Goal: Task Accomplishment & Management: Manage account settings

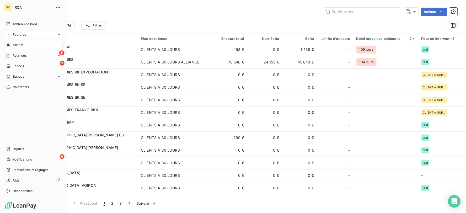
click at [14, 34] on span "Factures" at bounding box center [19, 34] width 13 height 5
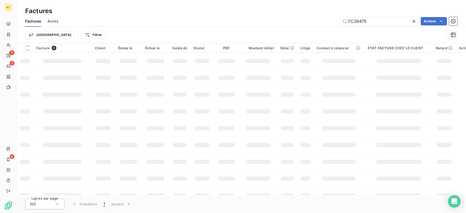
drag, startPoint x: 381, startPoint y: 23, endPoint x: 257, endPoint y: 19, distance: 124.3
click at [257, 20] on div "FC38475 Actions" at bounding box center [260, 21] width 393 height 8
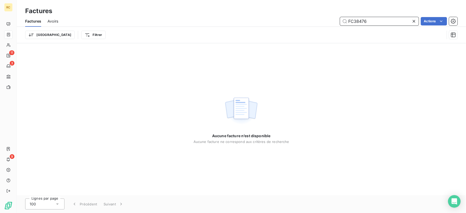
click at [382, 19] on input "FC38476" at bounding box center [379, 21] width 79 height 8
click at [367, 21] on input "FC38476" at bounding box center [379, 21] width 79 height 8
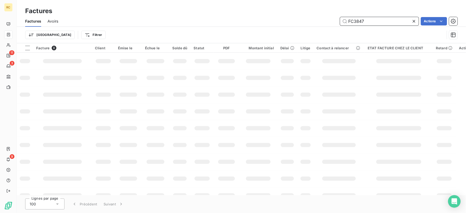
type input "FC38476 ..."
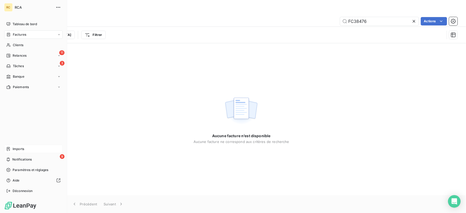
click at [14, 150] on span "Imports" at bounding box center [19, 148] width 12 height 5
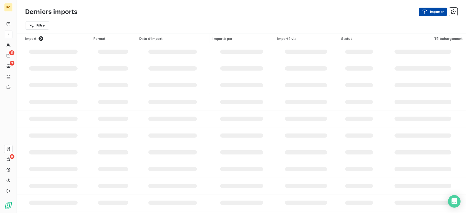
click at [432, 9] on button "Importer" at bounding box center [433, 12] width 28 height 8
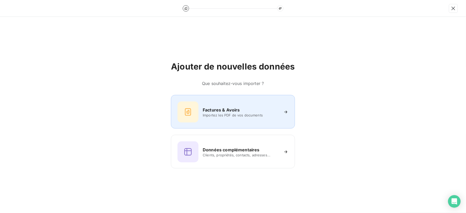
click at [255, 100] on div "Factures & Avoirs Importez les PDF de vos documents" at bounding box center [233, 112] width 124 height 34
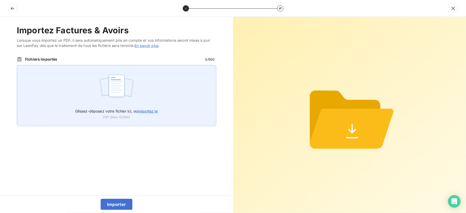
click at [50, 97] on div "Glissez-déposez votre fichier ici, ou importez le PDF (Max 100Mo)" at bounding box center [116, 95] width 199 height 61
type input "C:\fakepath\FC38476.pdf"
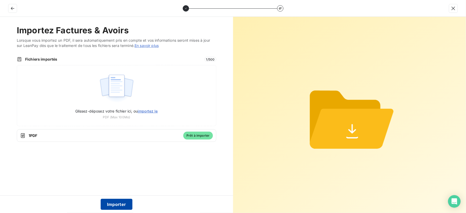
click at [116, 202] on button "Importer" at bounding box center [117, 204] width 32 height 11
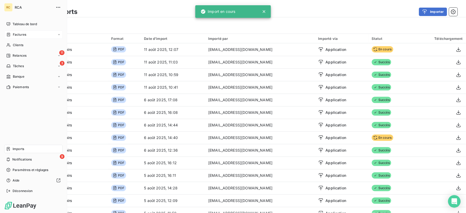
click at [15, 34] on span "Factures" at bounding box center [19, 34] width 13 height 5
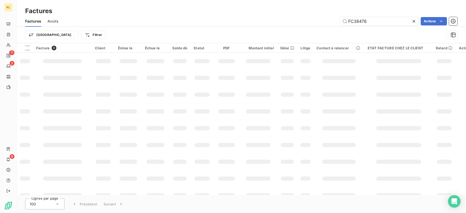
scroll to position [0, 1329]
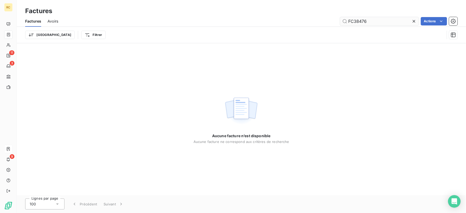
click at [385, 22] on input "FC38476" at bounding box center [379, 21] width 79 height 8
click at [352, 22] on input "FC38476" at bounding box center [379, 21] width 79 height 8
click at [415, 19] on icon at bounding box center [413, 21] width 5 height 5
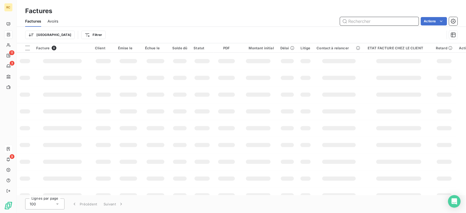
click at [365, 20] on input "text" at bounding box center [379, 21] width 79 height 8
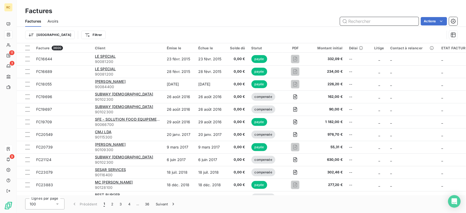
paste input "FC38476"
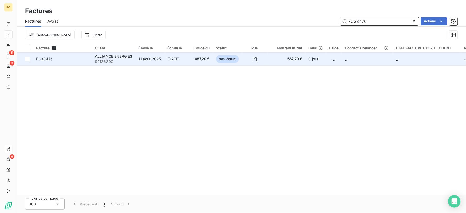
type input "FC38476"
click at [138, 58] on td "11 août 2025" at bounding box center [149, 59] width 29 height 13
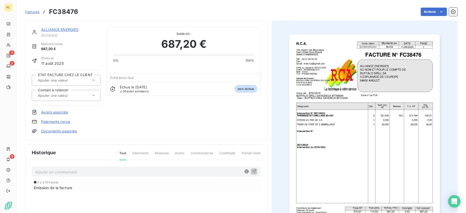
click at [73, 96] on input "text" at bounding box center [63, 95] width 53 height 5
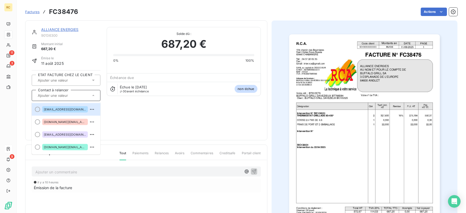
click at [147, 112] on div "ALLIANCE ENERGIES 90136300 Montant initial 687,20 € Émise le [DATE] ETAT FACTUR…" at bounding box center [146, 80] width 229 height 107
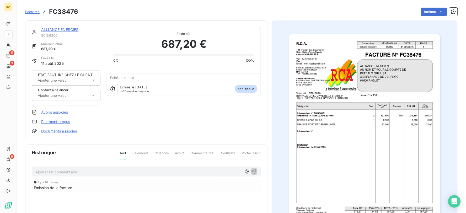
click at [80, 95] on input "text" at bounding box center [63, 95] width 53 height 5
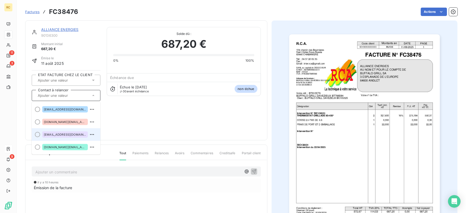
click at [67, 136] on div "[EMAIL_ADDRESS][DOMAIN_NAME]" at bounding box center [65, 134] width 46 height 6
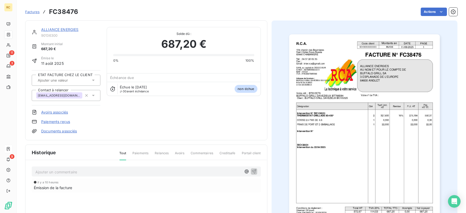
click at [93, 96] on icon at bounding box center [93, 95] width 5 height 5
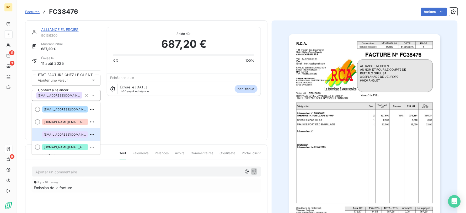
click at [170, 112] on div "ALLIANCE ENERGIES 90136300 Montant initial 687,20 € Émise le [DATE] ETAT FACTUR…" at bounding box center [146, 80] width 229 height 107
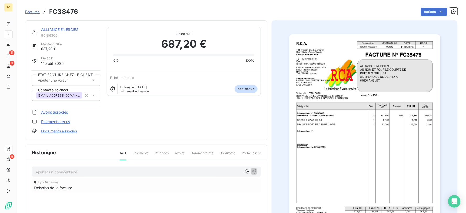
click at [169, 124] on div "ALLIANCE ENERGIES 90136300 Montant initial 687,20 € Émise le [DATE] ETAT FACTUR…" at bounding box center [146, 80] width 229 height 107
click at [67, 130] on link "Documents associés" at bounding box center [59, 130] width 36 height 5
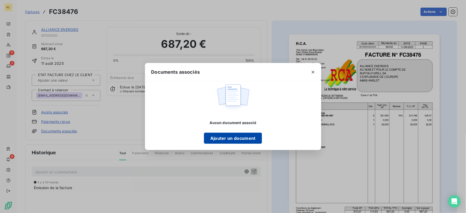
click at [240, 141] on button "Ajouter un document" at bounding box center [233, 138] width 58 height 11
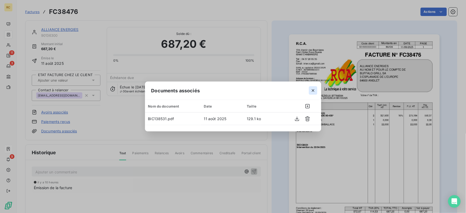
click at [316, 94] on button "button" at bounding box center [313, 90] width 8 height 8
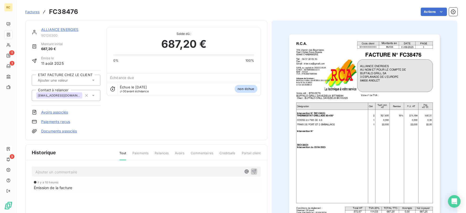
click at [206, 121] on div "ALLIANCE ENERGIES 90136300 Montant initial 687,20 € Émise le [DATE] ETAT FACTUR…" at bounding box center [146, 80] width 229 height 107
click at [37, 13] on span "Factures" at bounding box center [32, 12] width 14 height 4
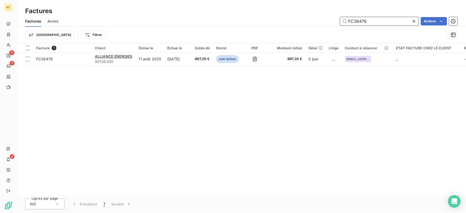
drag, startPoint x: 377, startPoint y: 23, endPoint x: 329, endPoint y: 17, distance: 48.6
click at [329, 17] on div "FC38476 Actions" at bounding box center [260, 21] width 393 height 8
paste input "7"
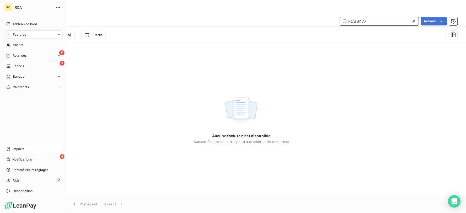
type input "FC38477"
drag, startPoint x: 19, startPoint y: 148, endPoint x: 38, endPoint y: 146, distance: 19.7
click at [19, 148] on span "Imports" at bounding box center [19, 148] width 12 height 5
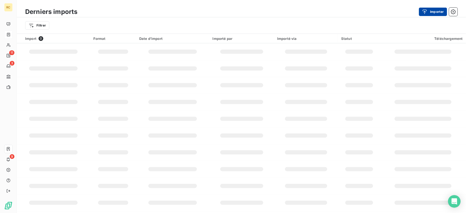
click at [433, 15] on button "Importer" at bounding box center [433, 12] width 28 height 8
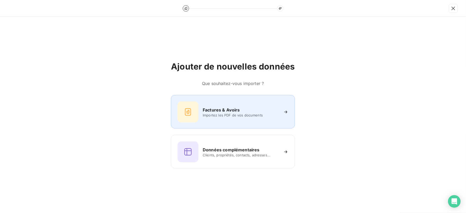
click at [213, 116] on span "Importez les PDF de vos documents" at bounding box center [241, 115] width 76 height 4
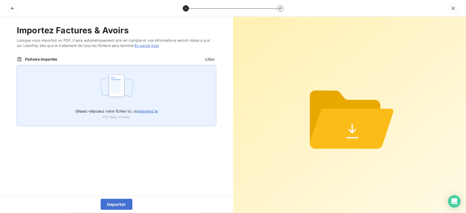
click at [164, 93] on div "Glissez-déposez votre fichier ici, ou importez le PDF (Max 100Mo)" at bounding box center [116, 95] width 199 height 61
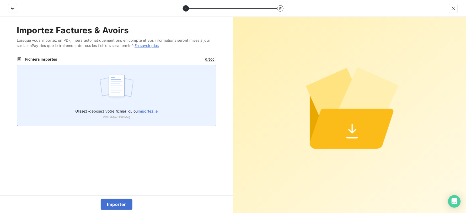
type input "C:\fakepath\FC38477.pdf"
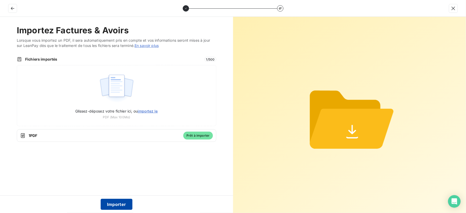
click at [118, 206] on button "Importer" at bounding box center [117, 204] width 32 height 11
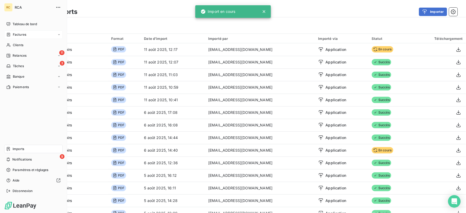
click at [12, 32] on div "Factures" at bounding box center [16, 34] width 20 height 5
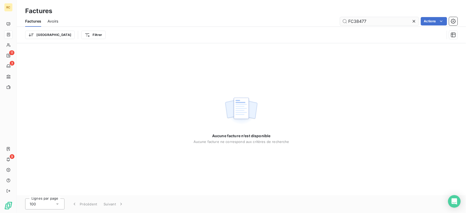
click at [371, 22] on input "FC38477" at bounding box center [379, 21] width 79 height 8
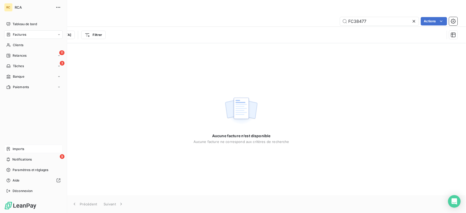
click at [11, 150] on div "Imports" at bounding box center [33, 149] width 58 height 8
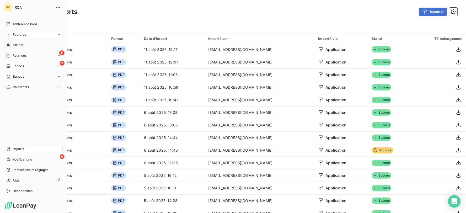
click at [7, 31] on div "Factures" at bounding box center [33, 34] width 58 height 8
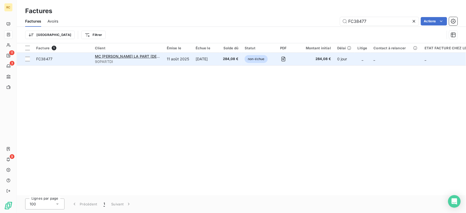
click at [164, 61] on td "11 août 2025" at bounding box center [178, 59] width 29 height 13
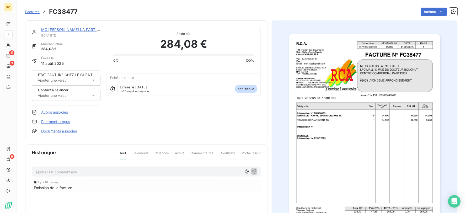
click at [59, 130] on link "Documents associés" at bounding box center [59, 130] width 36 height 5
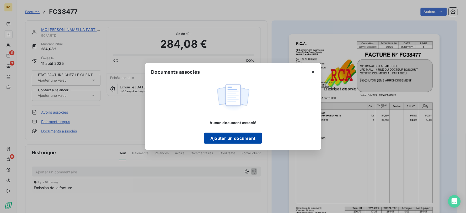
click at [230, 143] on button "Ajouter un document" at bounding box center [233, 138] width 58 height 11
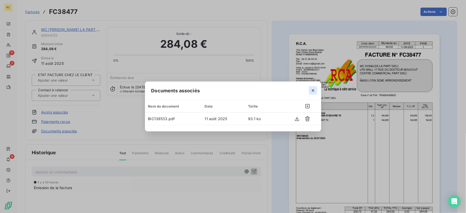
click at [313, 89] on icon "button" at bounding box center [312, 90] width 5 height 5
